Goal: Task Accomplishment & Management: Use online tool/utility

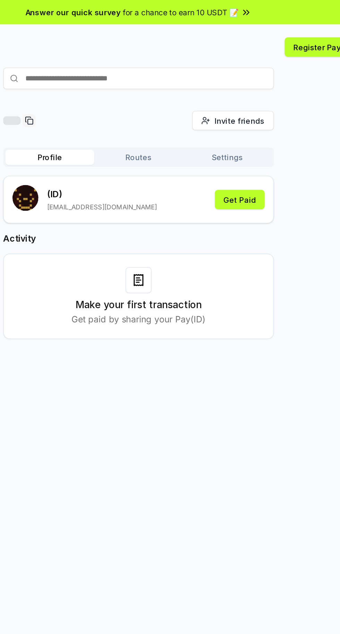
click at [242, 128] on button "Get Paid" at bounding box center [235, 128] width 32 height 12
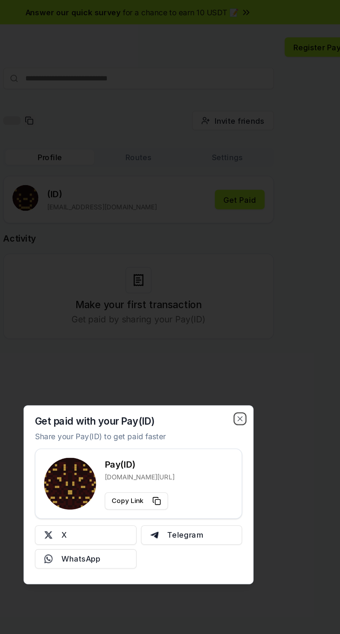
click at [237, 268] on icon "button" at bounding box center [235, 268] width 6 height 6
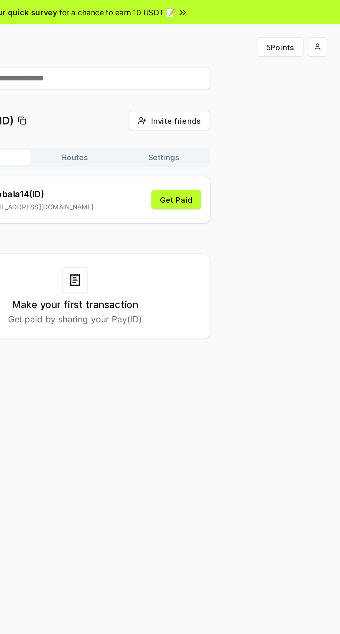
click at [306, 31] on button "5 Points" at bounding box center [301, 30] width 30 height 12
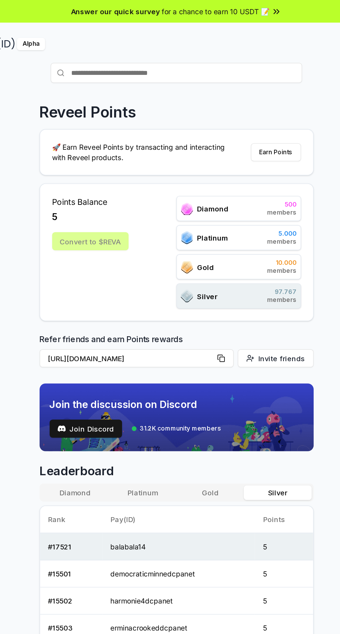
click at [242, 105] on button "Earn Points" at bounding box center [238, 105] width 35 height 12
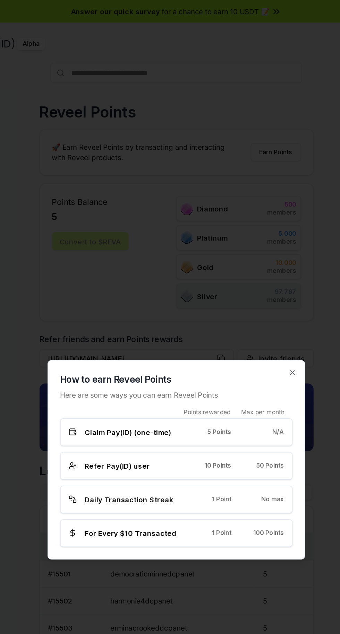
click at [117, 292] on div "Claim Pay(ID) (one-time) 5 Points N/A" at bounding box center [170, 297] width 160 height 19
click at [113, 323] on span "Refer Pay(ID) user" at bounding box center [129, 320] width 45 height 7
click at [252, 259] on icon "button" at bounding box center [250, 257] width 6 height 6
